Goal: Task Accomplishment & Management: Use online tool/utility

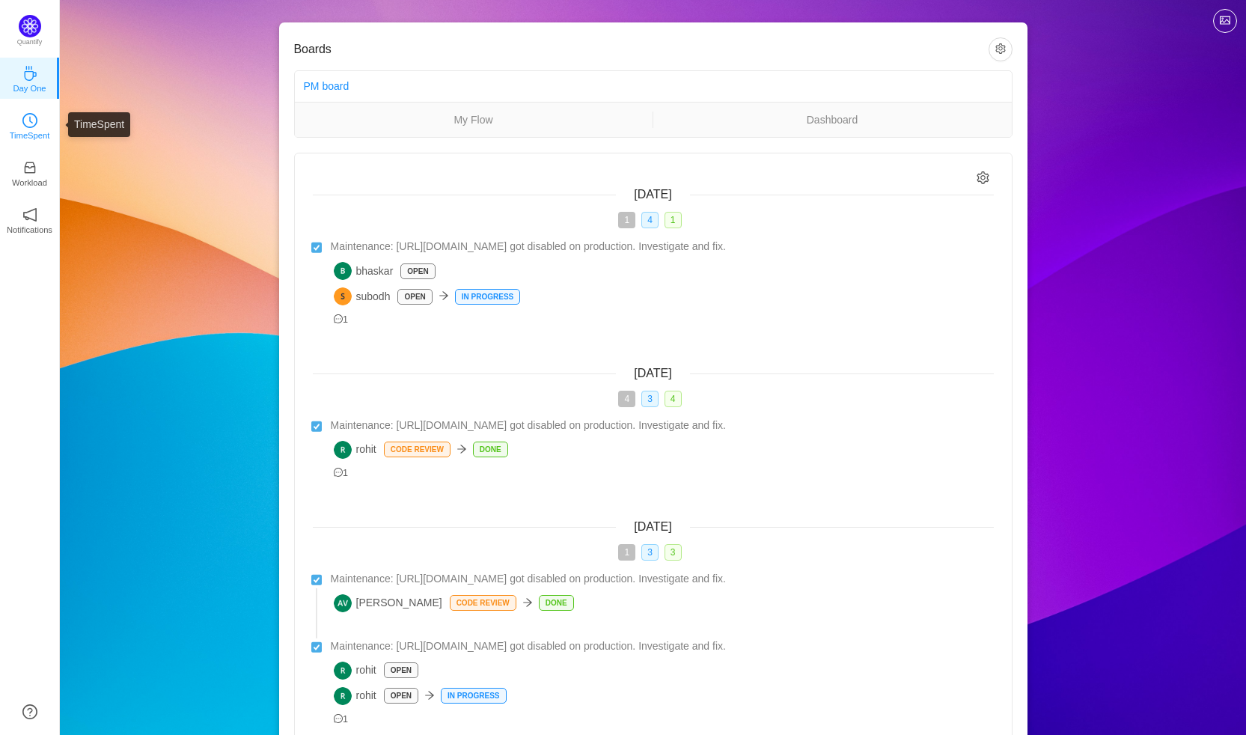
click at [24, 119] on icon "icon: clock-circle" at bounding box center [29, 120] width 15 height 15
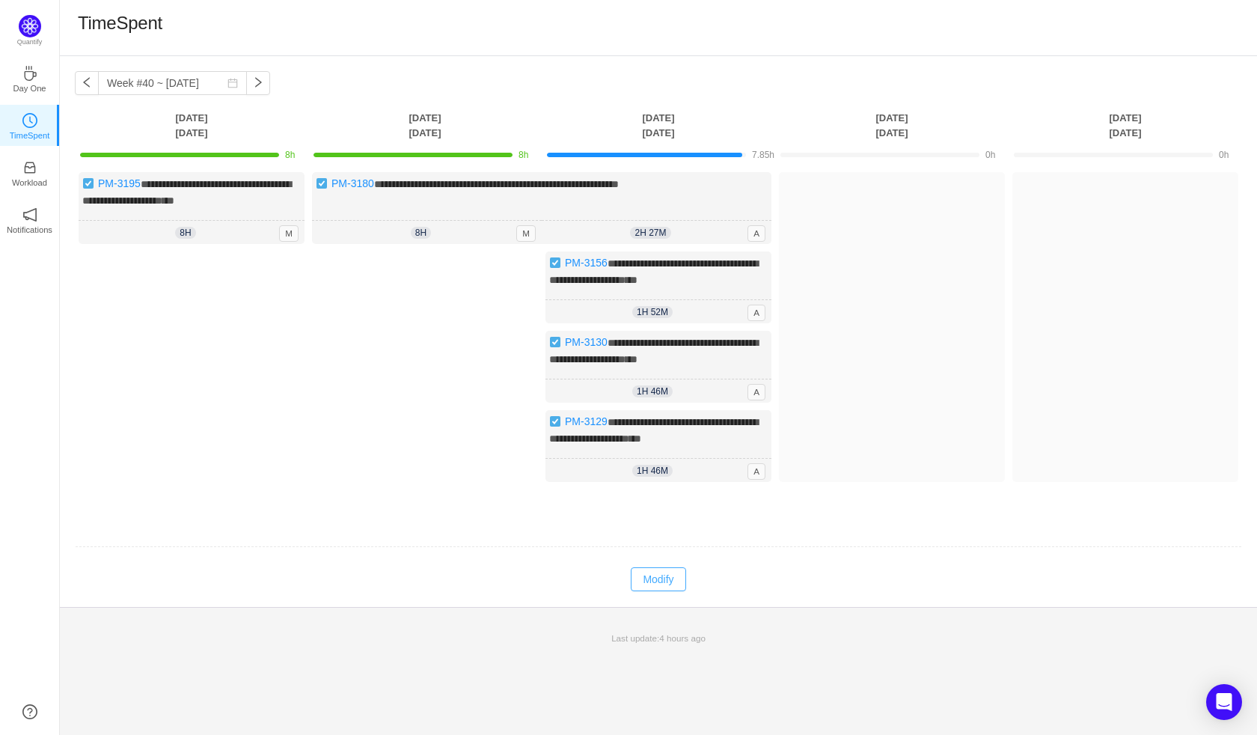
click at [666, 591] on button "Modify" at bounding box center [658, 579] width 55 height 24
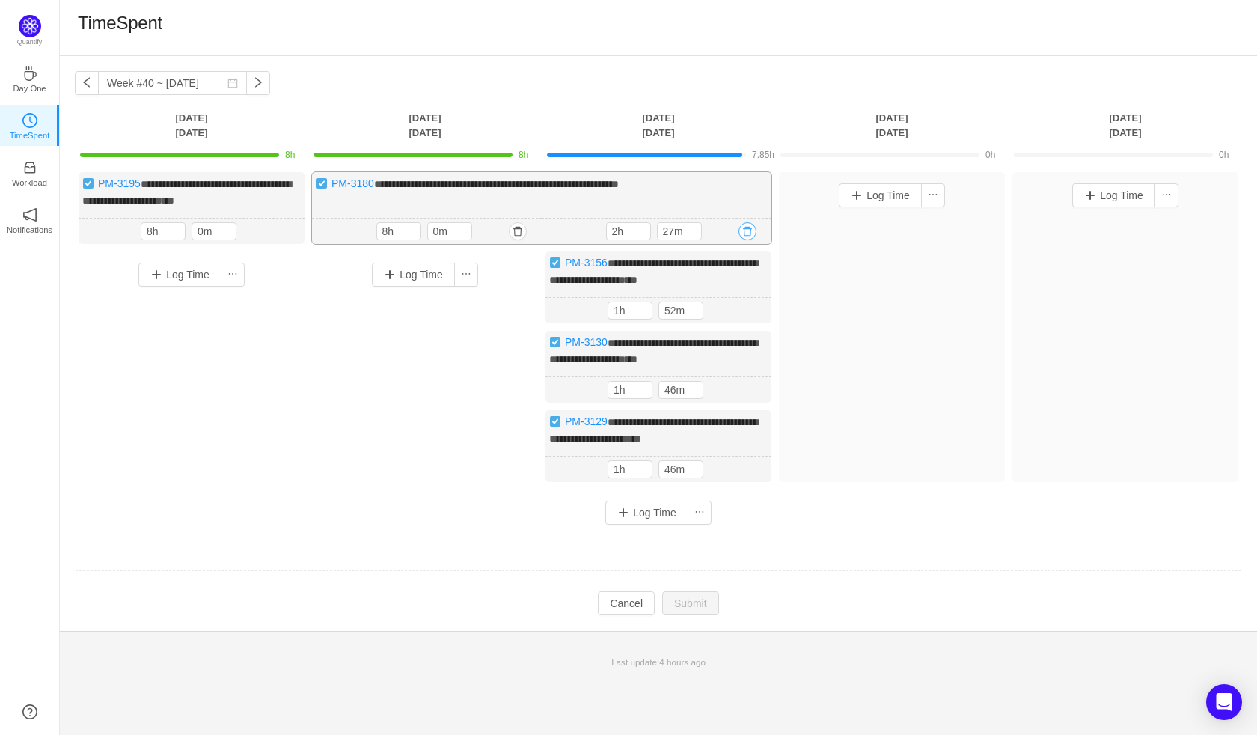
click at [752, 240] on button "button" at bounding box center [747, 231] width 18 height 18
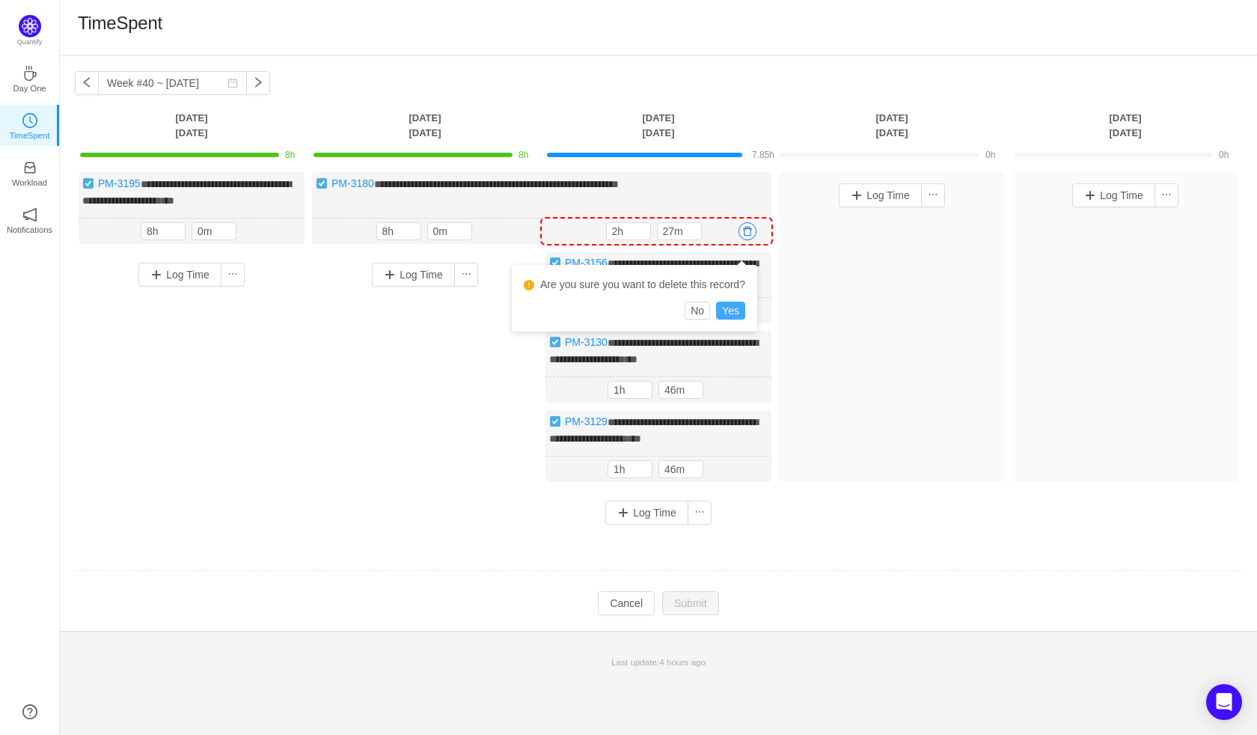
click at [738, 308] on button "Yes" at bounding box center [730, 310] width 29 height 18
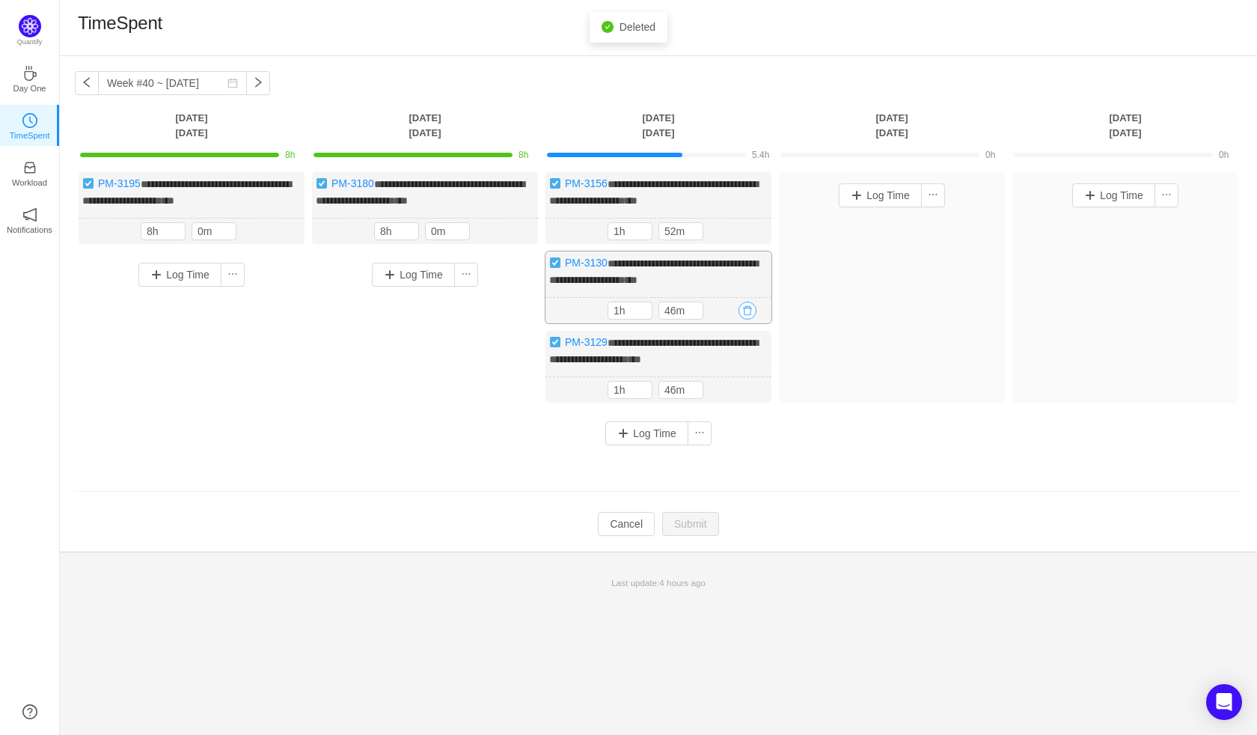
click at [747, 319] on button "button" at bounding box center [747, 310] width 18 height 18
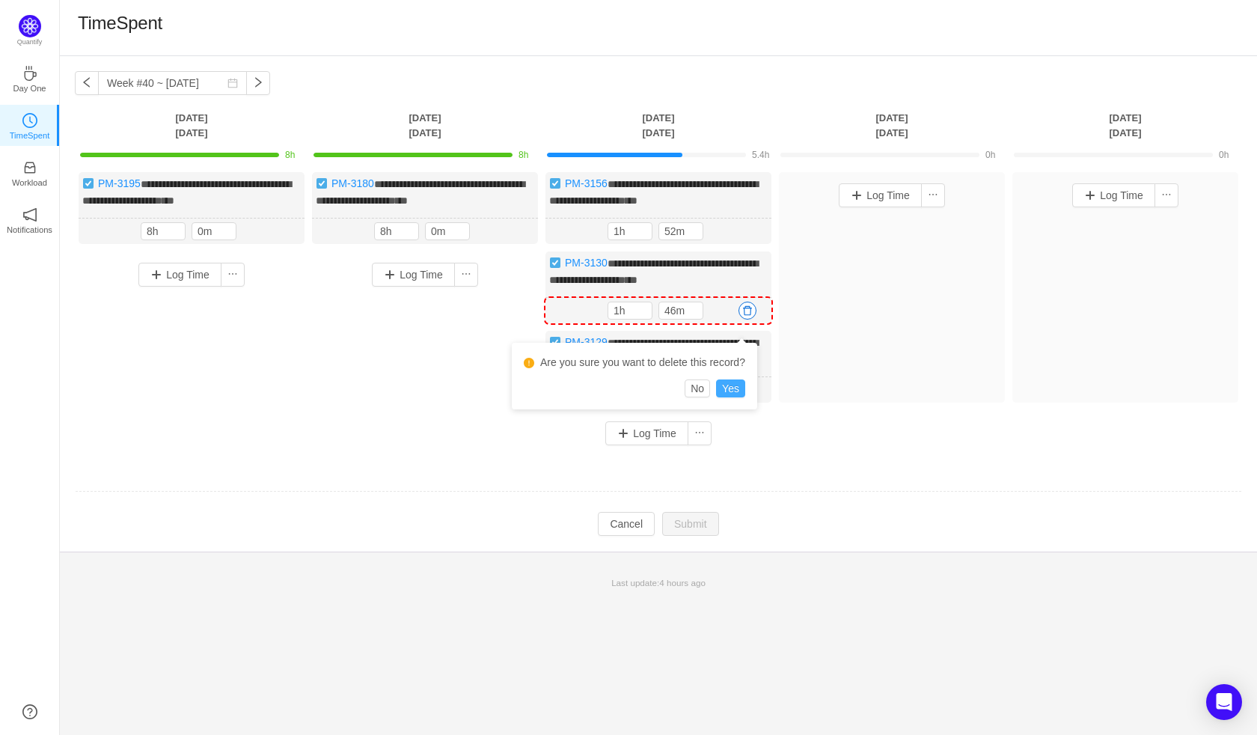
click at [729, 387] on button "Yes" at bounding box center [730, 388] width 29 height 18
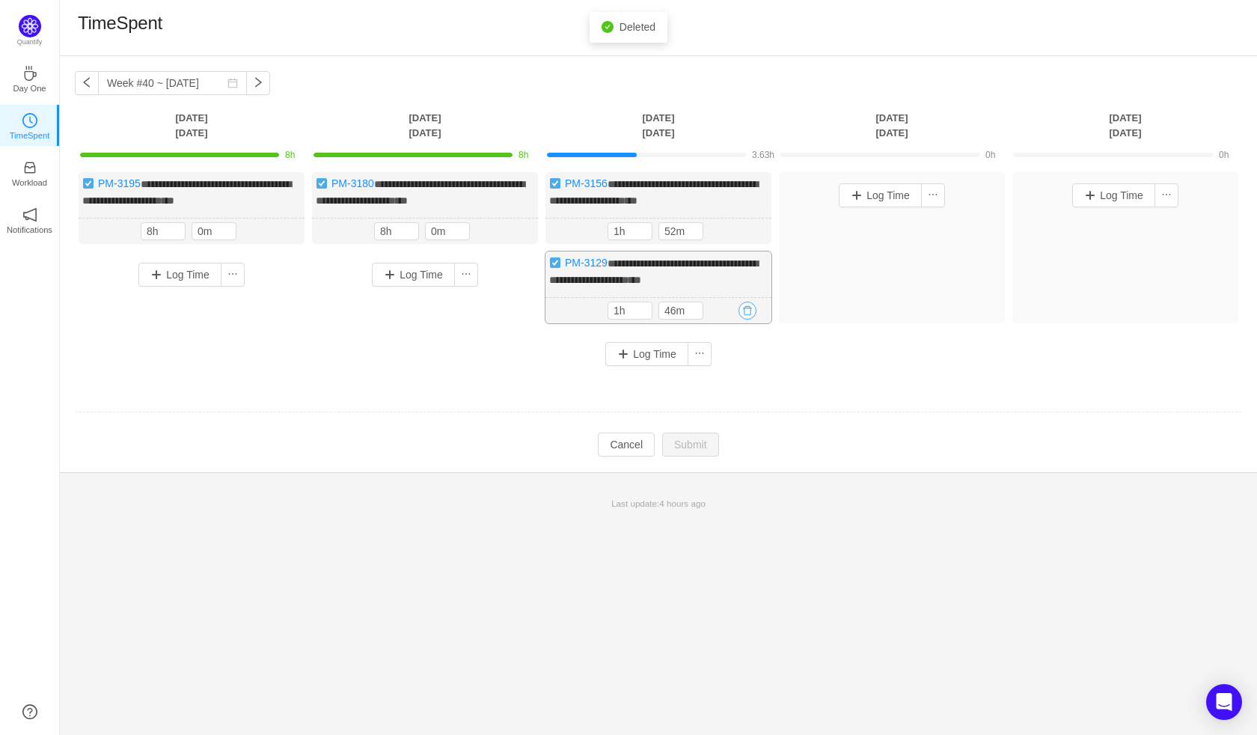
click at [747, 319] on button "button" at bounding box center [747, 310] width 18 height 18
drag, startPoint x: 735, startPoint y: 387, endPoint x: 738, endPoint y: 332, distance: 55.4
click at [735, 388] on button "Yes" at bounding box center [730, 388] width 29 height 18
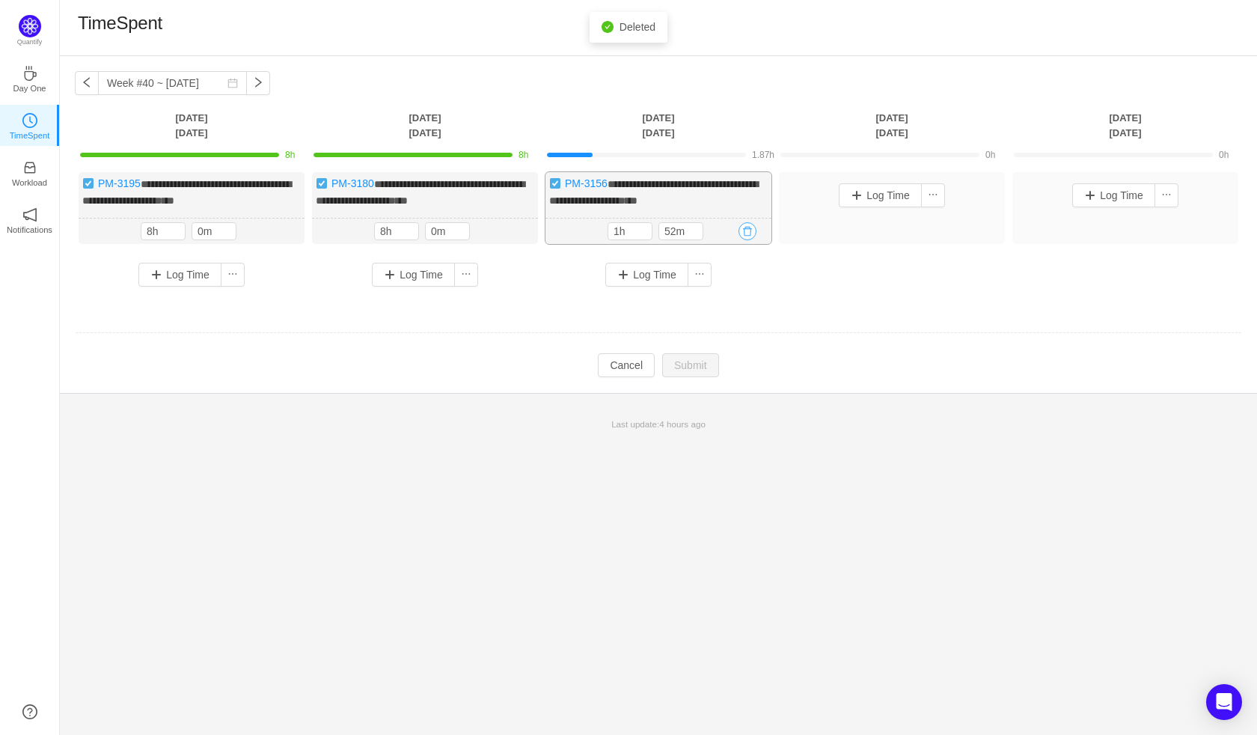
click at [747, 240] on button "button" at bounding box center [747, 231] width 18 height 18
click at [733, 313] on button "Yes" at bounding box center [730, 310] width 29 height 18
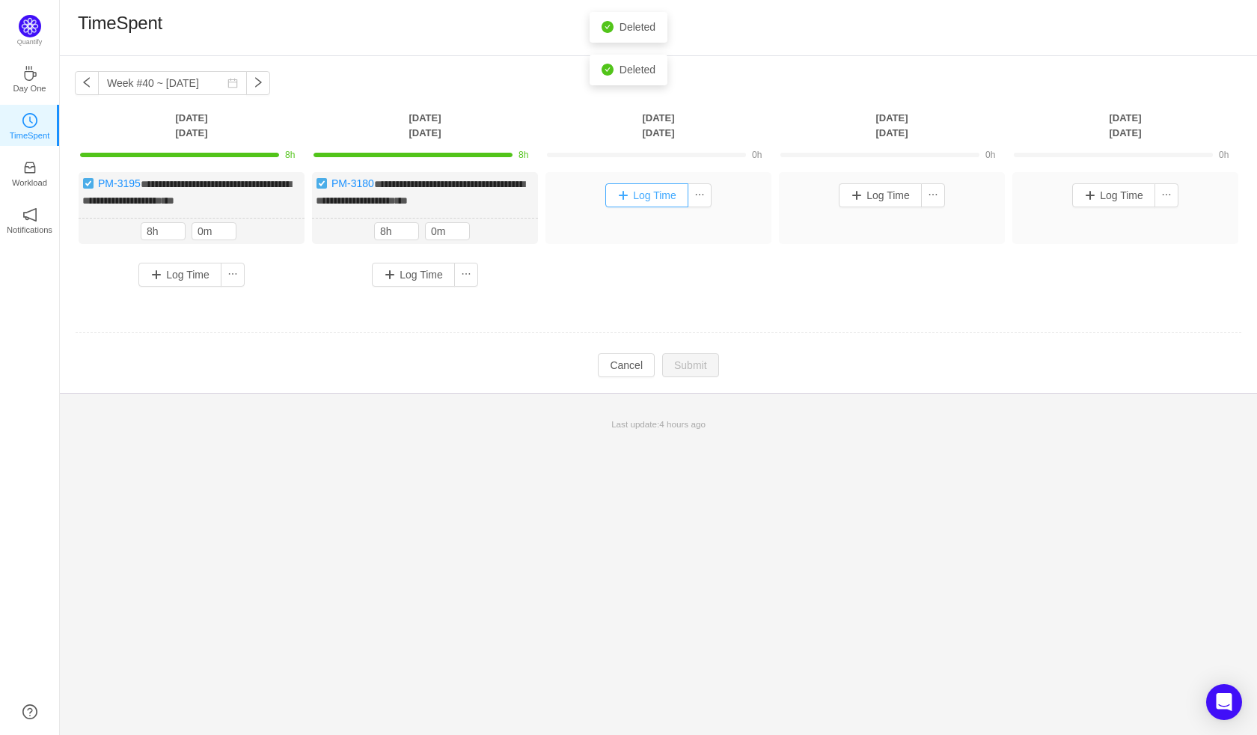
click at [645, 191] on button "Log Time" at bounding box center [646, 195] width 83 height 24
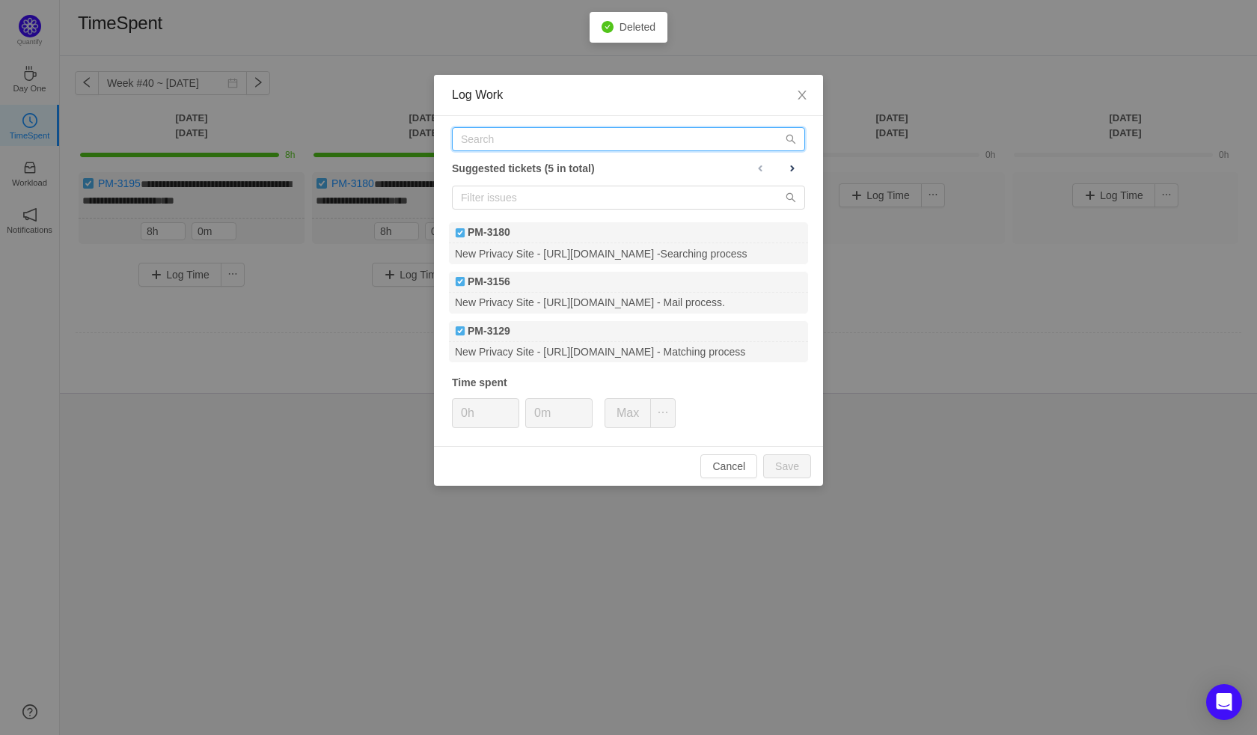
click at [622, 140] on input "text" at bounding box center [628, 139] width 353 height 24
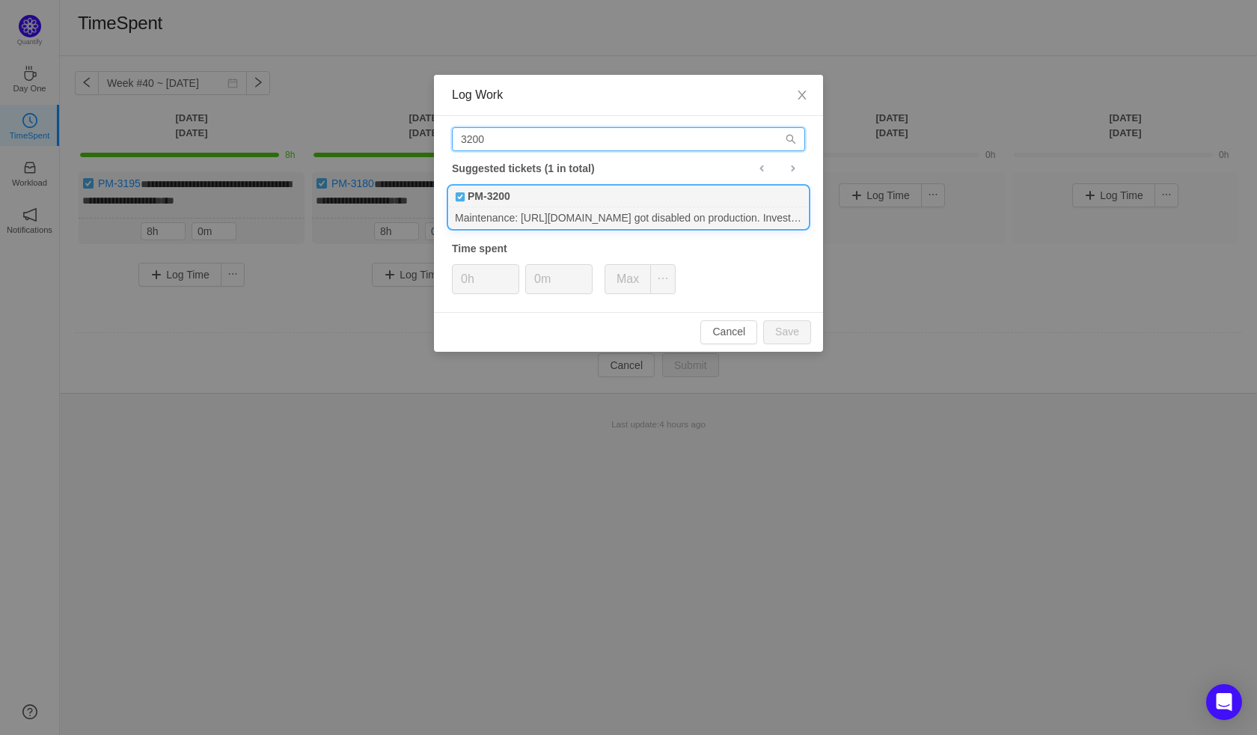
type input "3200"
click at [548, 205] on div "PM-3200" at bounding box center [628, 196] width 359 height 21
click at [810, 337] on button "Save" at bounding box center [787, 332] width 48 height 24
type input "0h"
